Goal: Task Accomplishment & Management: Manage account settings

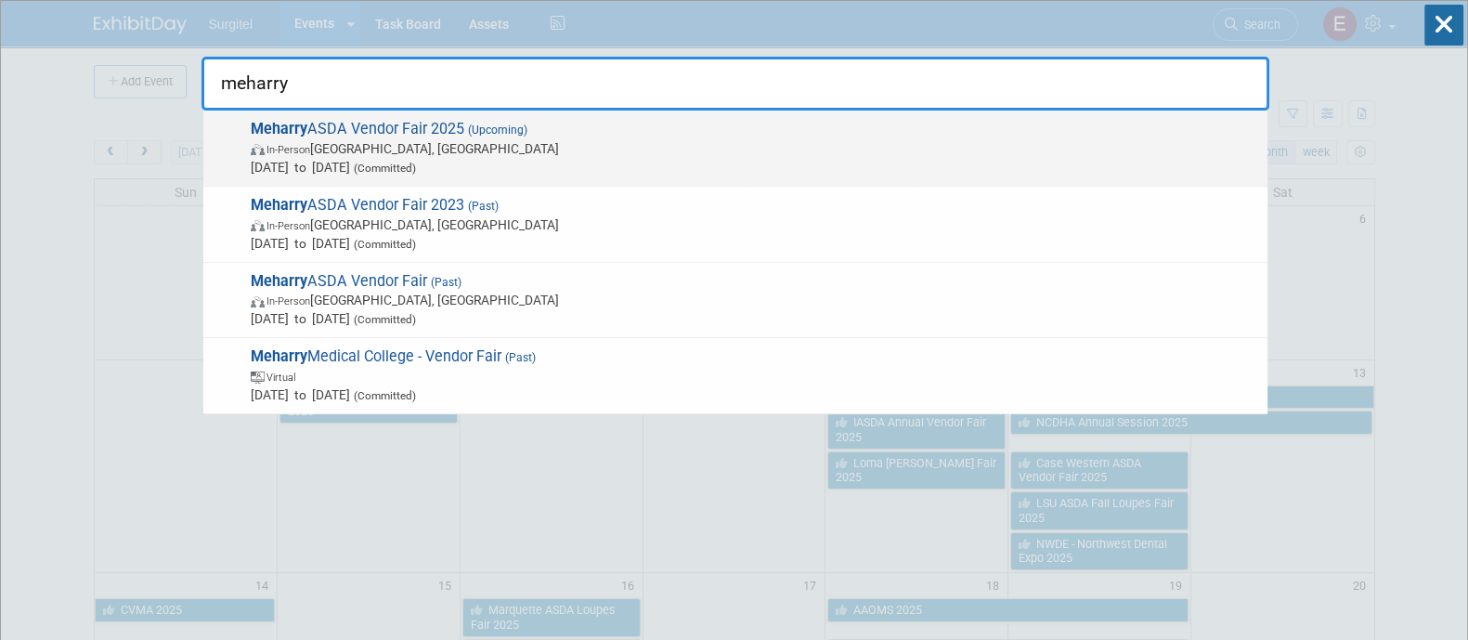
type input "meharry"
click at [1026, 161] on span "[DATE] to [DATE] (Committed)" at bounding box center [755, 167] width 1008 height 19
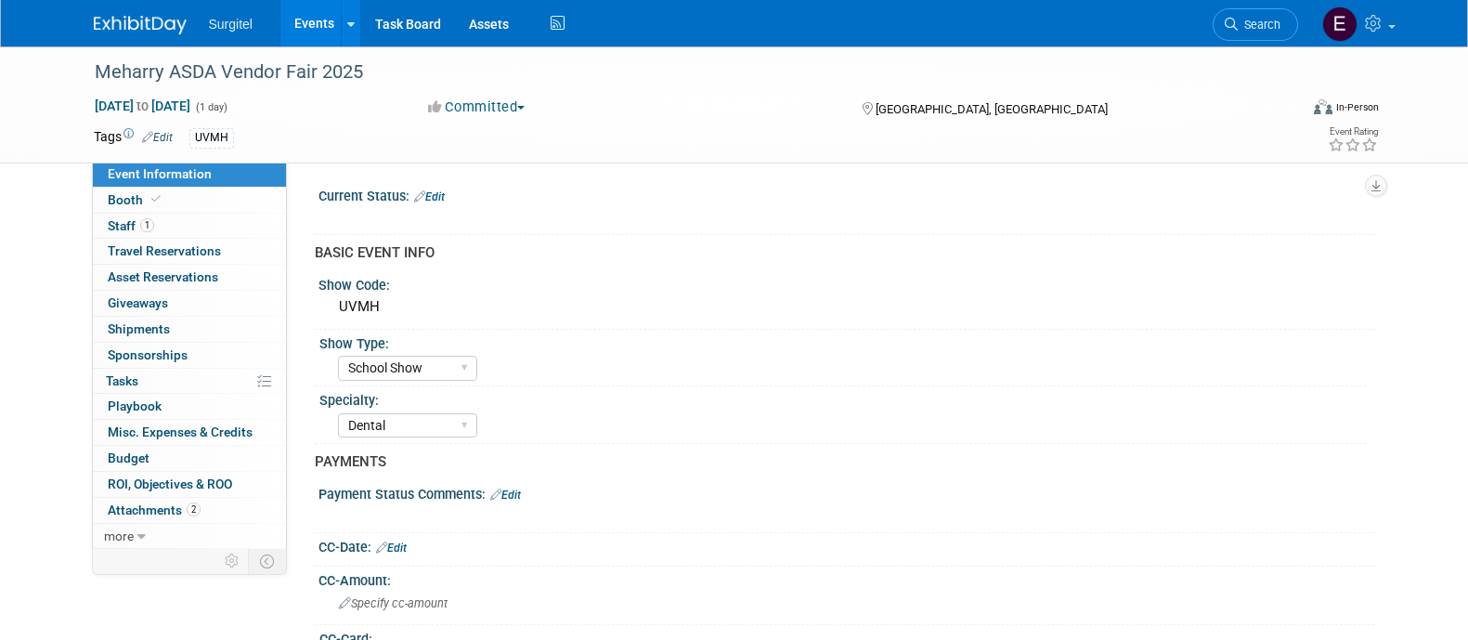
select select "School Show"
select select "Dental"
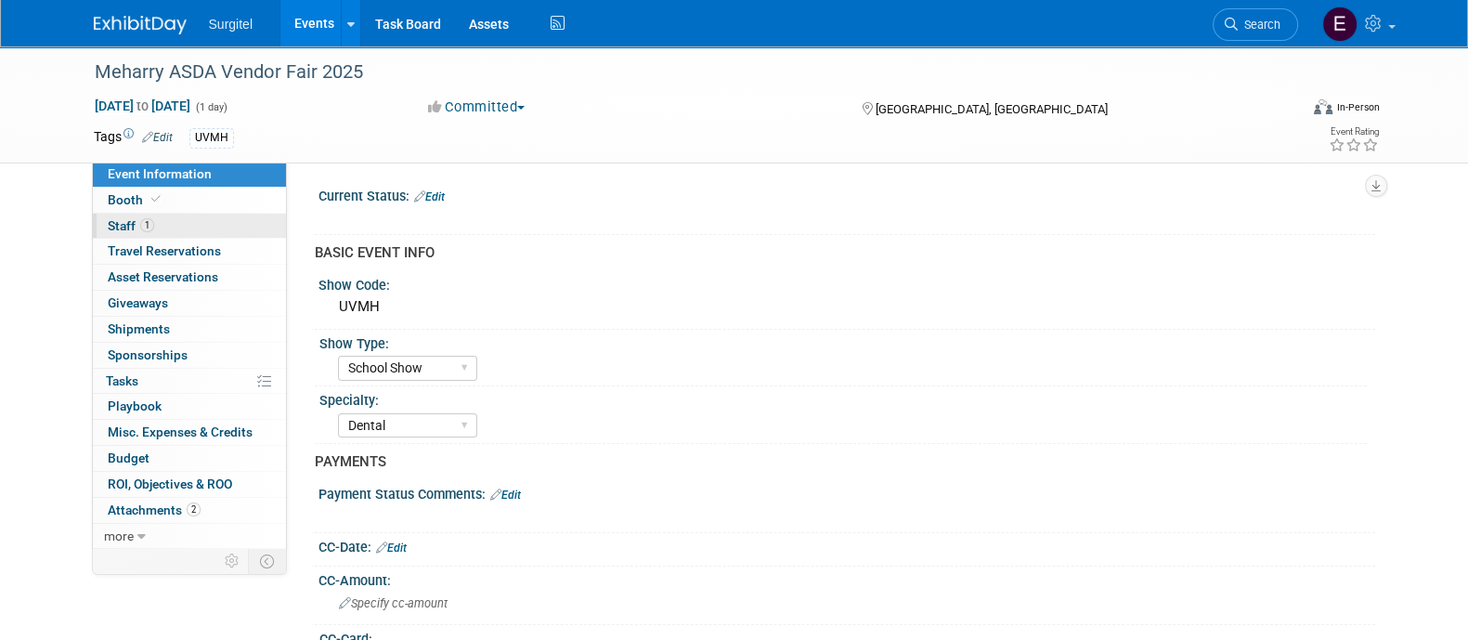
click at [168, 228] on link "1 Staff 1" at bounding box center [189, 226] width 193 height 25
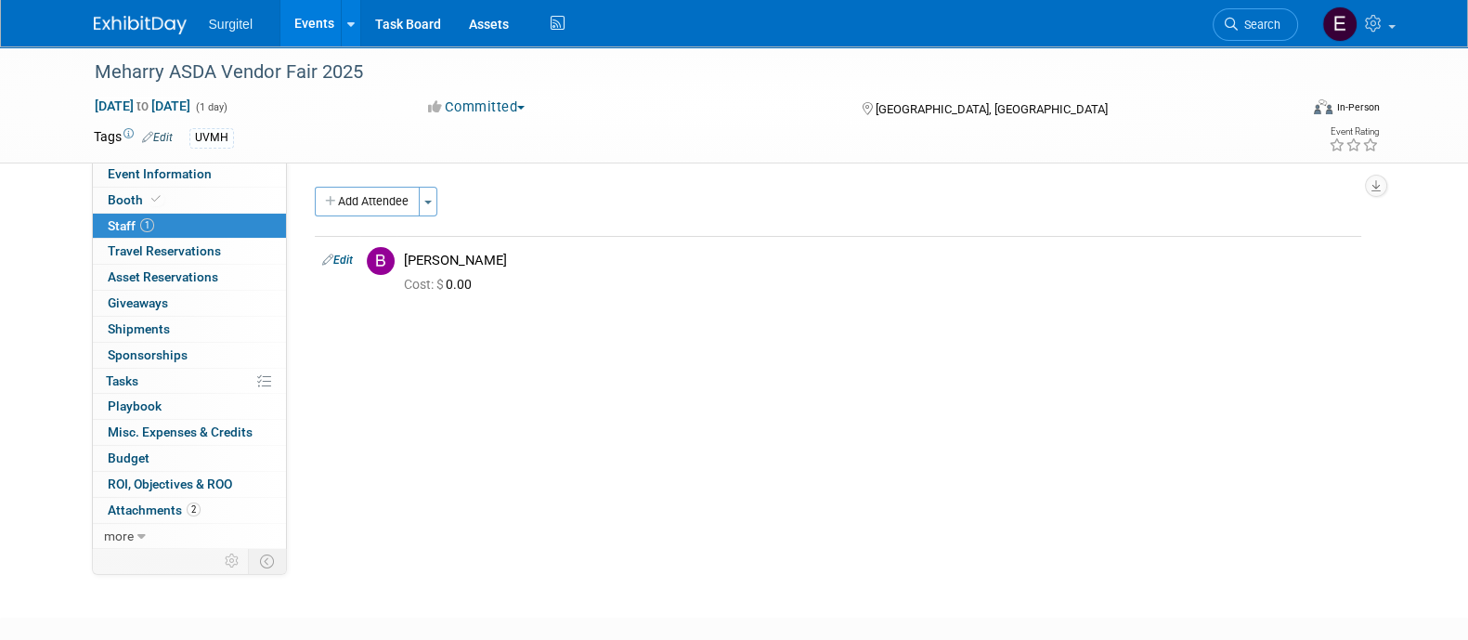
click at [308, 32] on link "Events" at bounding box center [315, 23] width 68 height 46
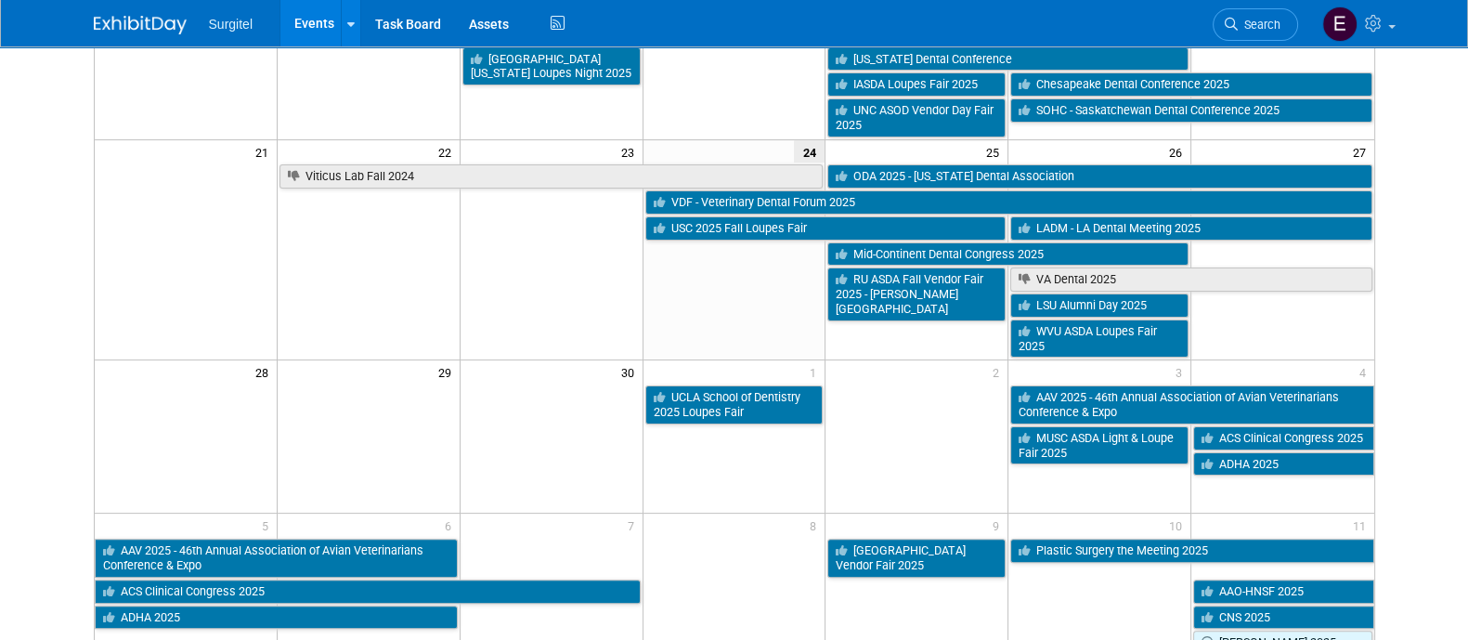
scroll to position [693, 0]
